Goal: Register for event/course: Sign up to attend an event or enroll in a course

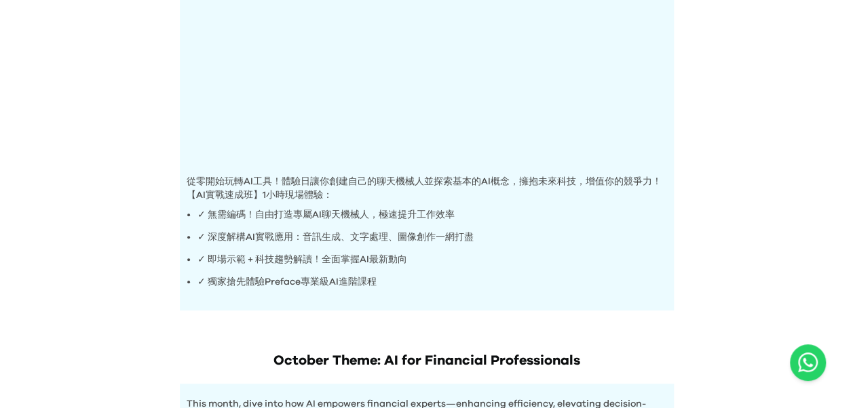
scroll to position [271, 0]
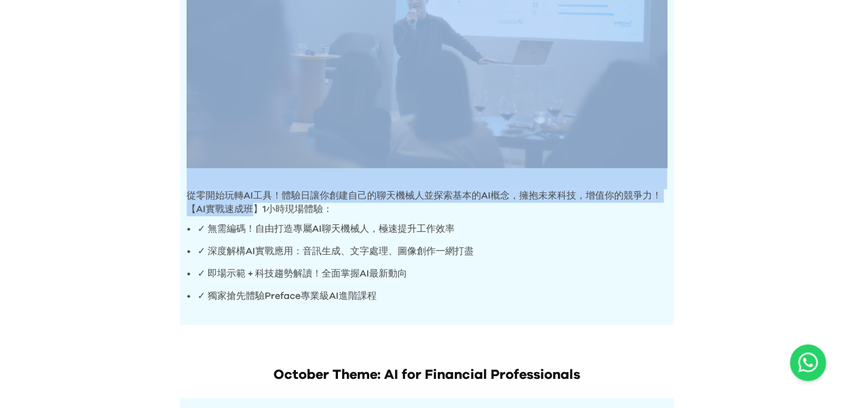
drag, startPoint x: 170, startPoint y: 182, endPoint x: 252, endPoint y: 207, distance: 86.3
click at [252, 207] on div "AI Experience Day 從零開始玩轉AI工具！體驗日讓你創建自己的聊天機械人並探索基本的AI概念，擁抱未來科技，增值你的競爭力！ 【AI實戰速成班…" at bounding box center [426, 50] width 521 height 550
click at [170, 168] on div "AI Experience Day 從零開始玩轉AI工具！體驗日讓你創建自己的聊天機械人並探索基本的AI概念，擁抱未來科技，增值你的競爭力！ 【AI實戰速成班…" at bounding box center [426, 50] width 521 height 550
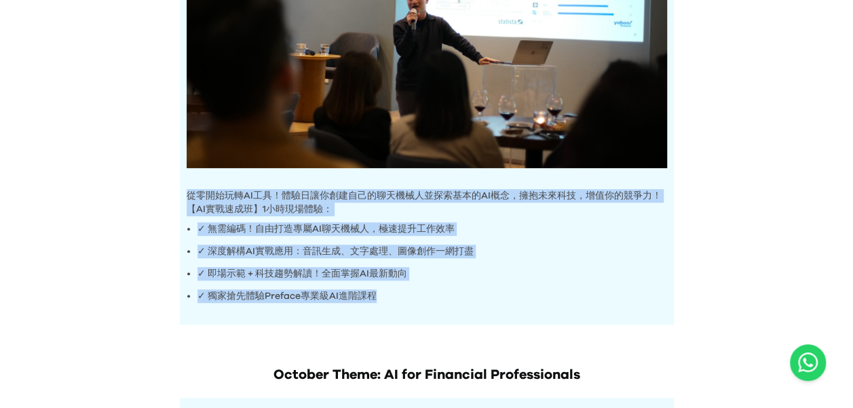
drag, startPoint x: 178, startPoint y: 191, endPoint x: 412, endPoint y: 281, distance: 251.4
click at [423, 286] on div "AI Experience Day 從零開始玩轉AI工具！體驗日讓你創建自己的聊天機械人並探索基本的AI概念，擁抱未來科技，增值你的競爭力！ 【AI實戰速成班…" at bounding box center [426, 50] width 521 height 550
copy div "從零開始玩轉AI工具！體驗日讓你創建自己的聊天機械人並探索基本的AI概念，擁抱未來科技，增值你的競爭力！ 【AI實戰速成班】1小時現場體驗： ✓ 無需編碼！自…"
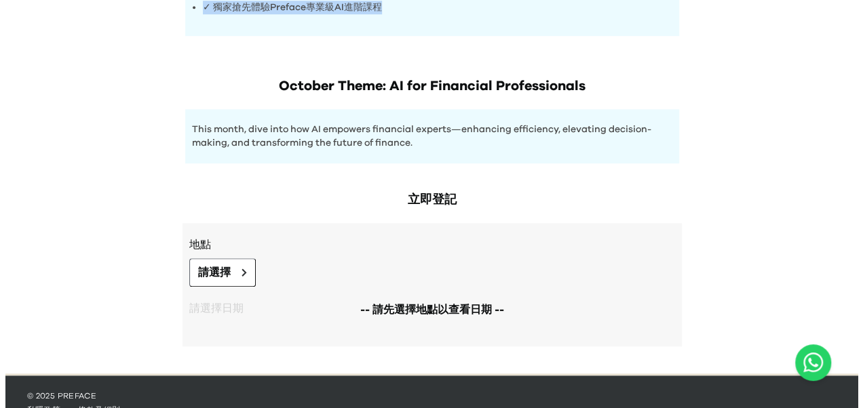
scroll to position [578, 0]
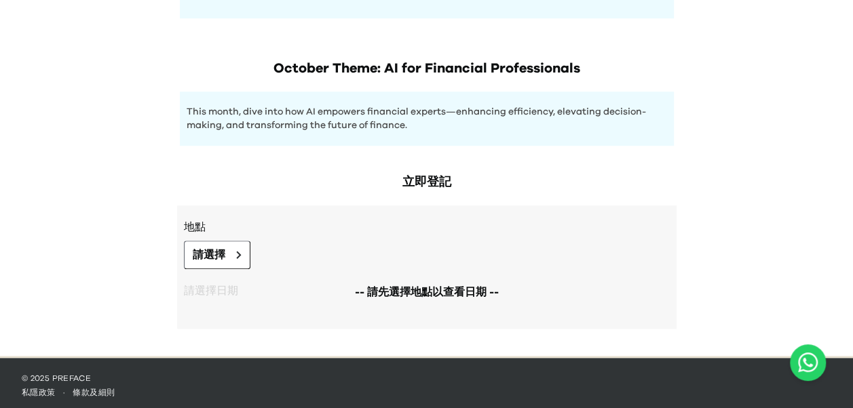
click at [380, 289] on span "-- 請先選擇地點以查看日期 --" at bounding box center [427, 292] width 144 height 16
click at [402, 288] on span "-- 請先選擇地點以查看日期 --" at bounding box center [427, 292] width 144 height 16
click at [400, 288] on span "-- 請先選擇地點以查看日期 --" at bounding box center [427, 292] width 144 height 16
click at [349, 314] on div "地點 請選擇 -- 請先選擇地點以查看日期 -- 請選擇日期 找不到合適日期/時段？ 建議其他日期/時段" at bounding box center [426, 267] width 499 height 123
click at [236, 251] on icon at bounding box center [238, 255] width 5 height 8
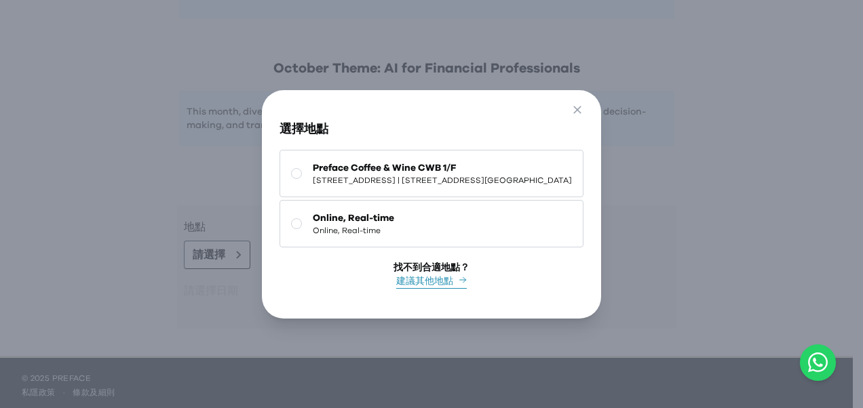
click at [403, 284] on button "建議其他地點" at bounding box center [431, 282] width 71 height 14
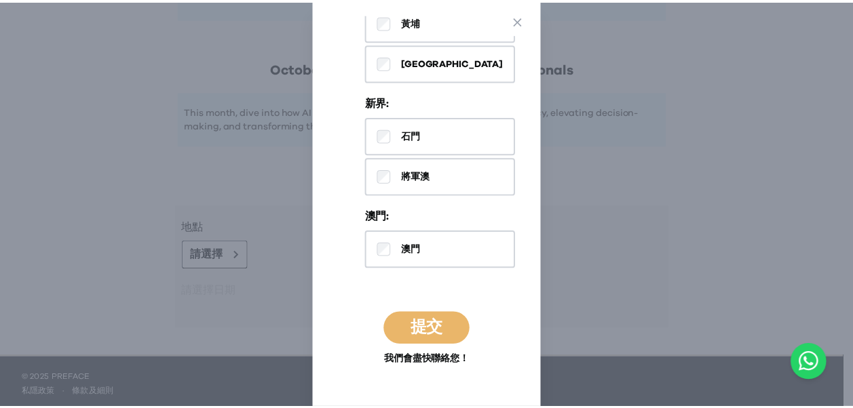
scroll to position [758, 0]
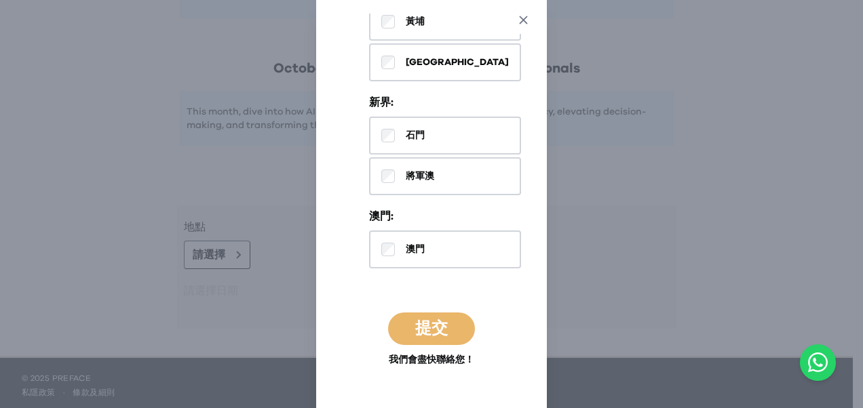
click at [530, 22] on icon "button" at bounding box center [523, 20] width 14 height 14
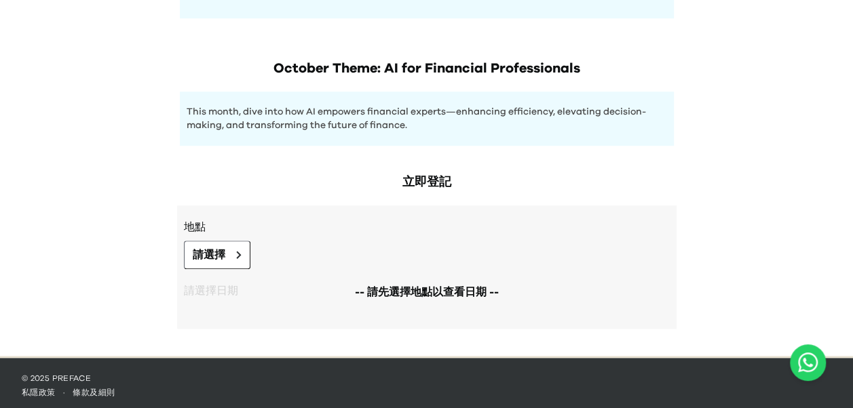
click at [374, 288] on span "-- 請先選擇地點以查看日期 --" at bounding box center [427, 292] width 144 height 16
click at [417, 287] on span "-- 請先選擇地點以查看日期 --" at bounding box center [427, 292] width 144 height 16
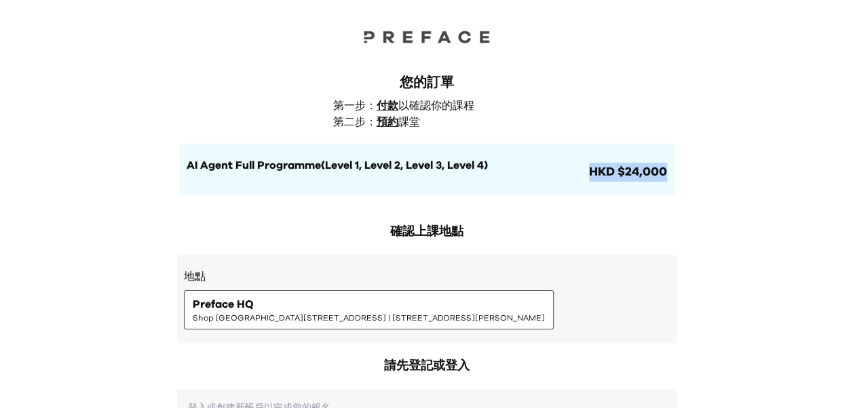
drag, startPoint x: 582, startPoint y: 169, endPoint x: 669, endPoint y: 171, distance: 87.5
click at [669, 171] on div "AI Agent Full Programme(Level 1, Level 2, Level 3, Level 4) HKD $24,000" at bounding box center [427, 170] width 494 height 52
copy div "HKD $24,000"
click at [277, 109] on div "您的訂單 第一步： 付款 以確認你的課程 第二步： 預約 課堂 AI Agent Full Programme(Level 1, Level 2, Level…" at bounding box center [427, 134] width 494 height 122
